Goal: Find specific page/section: Find specific page/section

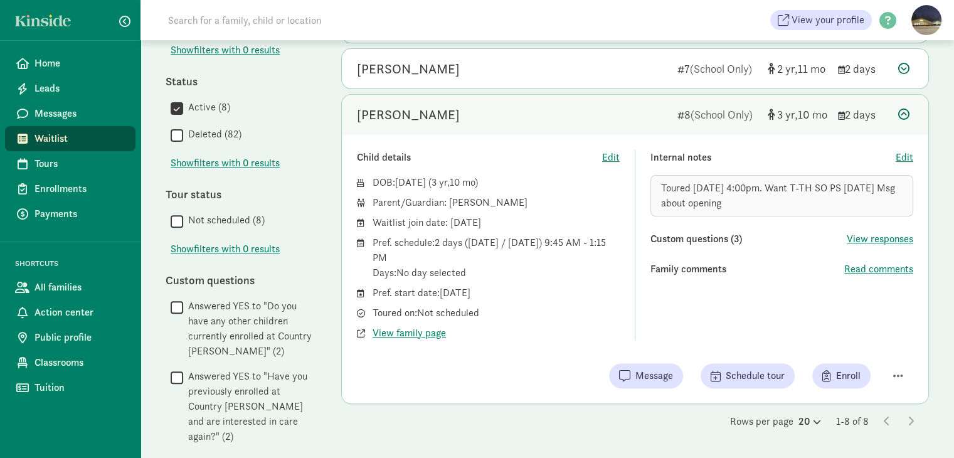
scroll to position [422, 0]
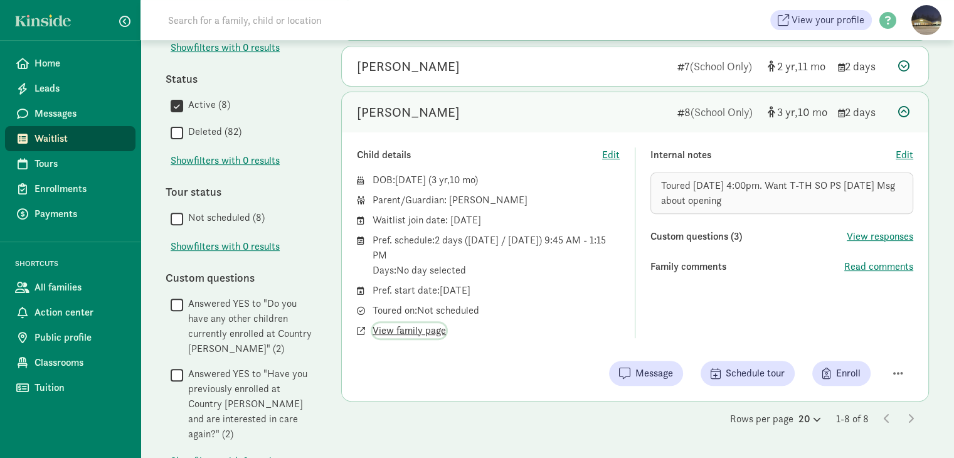
click at [401, 332] on span "View family page" at bounding box center [409, 330] width 73 height 15
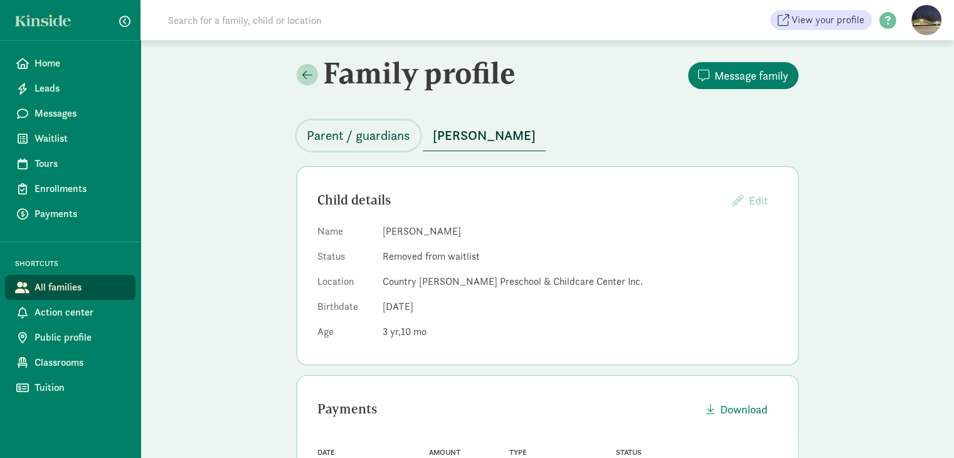
click at [374, 139] on span "Parent / guardians" at bounding box center [359, 135] width 104 height 20
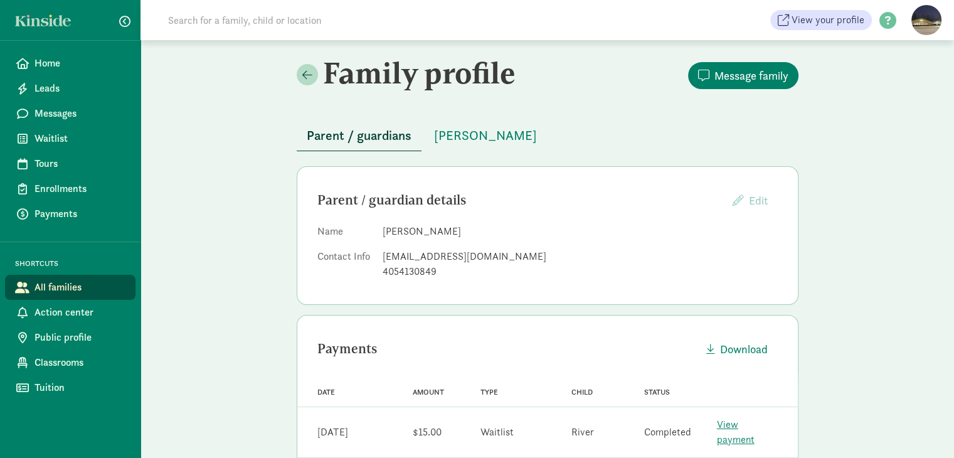
click at [484, 258] on div "[EMAIL_ADDRESS][DOMAIN_NAME]" at bounding box center [580, 256] width 395 height 15
